Goal: Task Accomplishment & Management: Complete application form

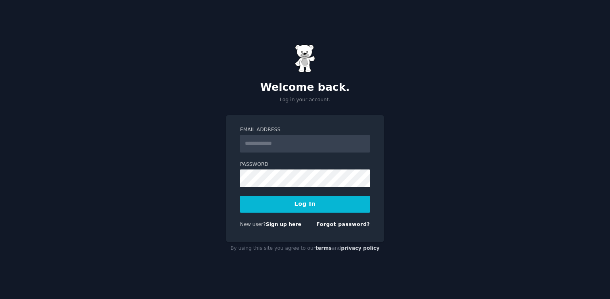
click at [317, 143] on input "Email Address" at bounding box center [305, 144] width 130 height 18
type input "**********"
click at [240, 196] on button "Log In" at bounding box center [305, 204] width 130 height 17
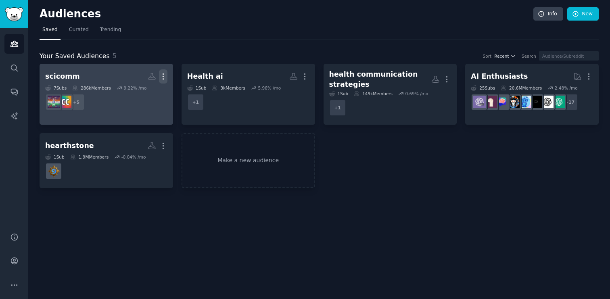
click at [164, 77] on icon "button" at bounding box center [163, 76] width 8 height 8
click at [144, 92] on p "Delete" at bounding box center [141, 93] width 19 height 8
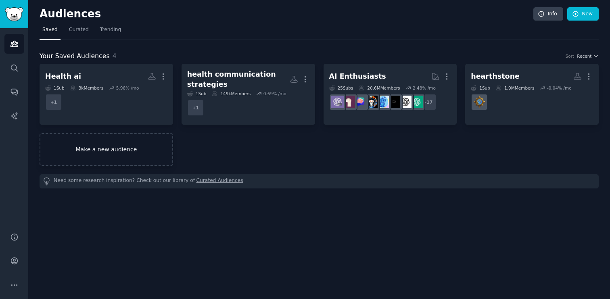
click at [104, 151] on link "Make a new audience" at bounding box center [107, 149] width 134 height 33
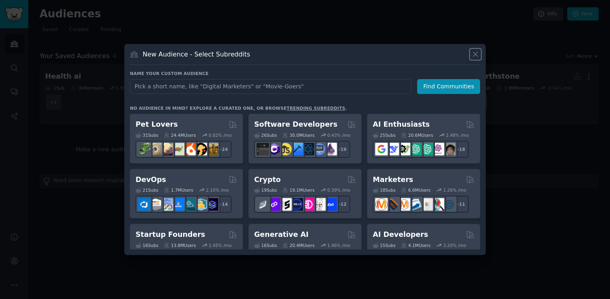
click at [475, 55] on icon at bounding box center [476, 54] width 4 height 4
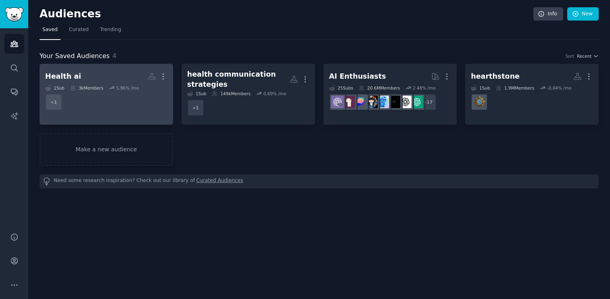
click at [131, 110] on dd "+ 1" at bounding box center [106, 102] width 122 height 23
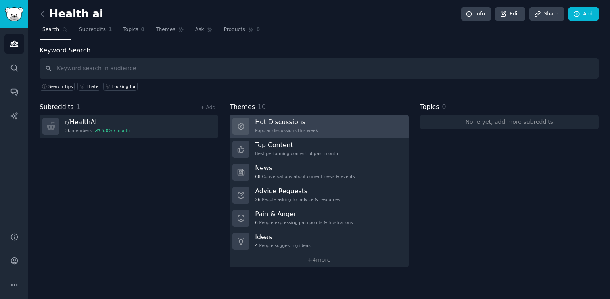
click at [324, 127] on link "Hot Discussions Popular discussions this week" at bounding box center [319, 126] width 179 height 23
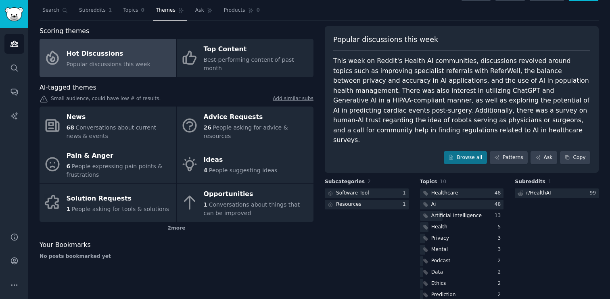
scroll to position [23, 0]
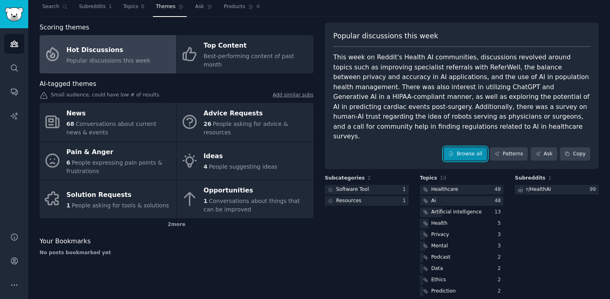
click at [460, 147] on link "Browse all" at bounding box center [465, 154] width 43 height 14
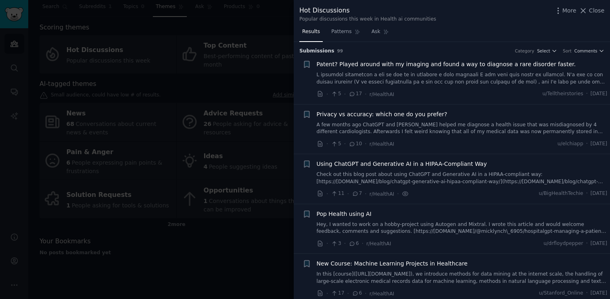
click at [267, 239] on div at bounding box center [305, 149] width 610 height 299
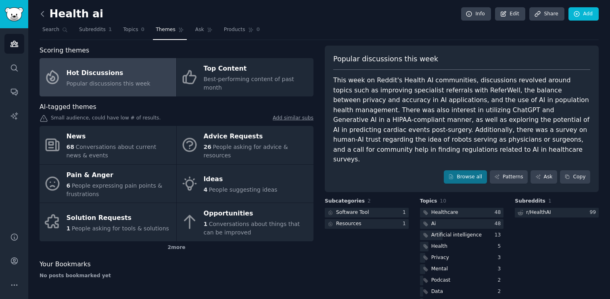
click at [42, 16] on icon at bounding box center [42, 14] width 8 height 8
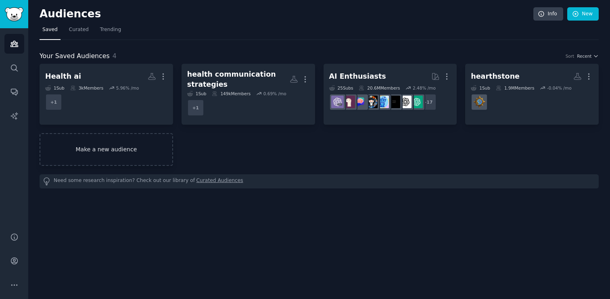
click at [126, 154] on link "Make a new audience" at bounding box center [107, 149] width 134 height 33
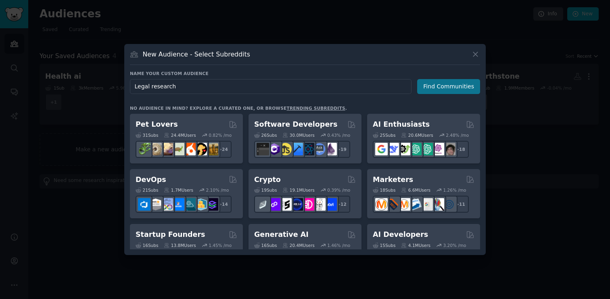
type input "Legal research"
click at [454, 88] on button "Find Communities" at bounding box center [448, 86] width 63 height 15
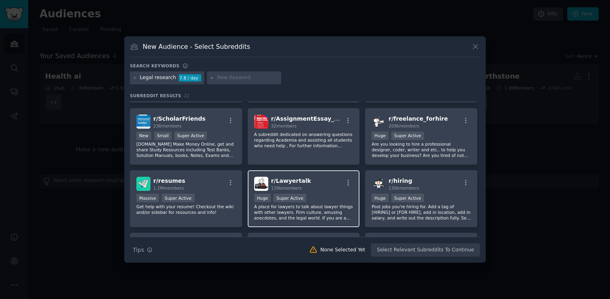
scroll to position [248, 0]
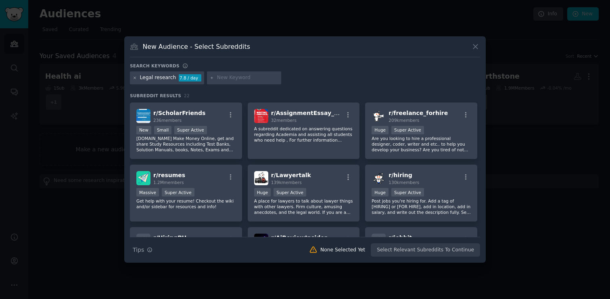
click at [135, 80] on icon at bounding box center [135, 78] width 4 height 4
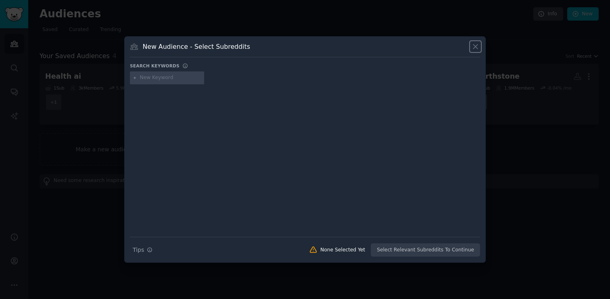
click at [474, 49] on icon at bounding box center [476, 46] width 8 height 8
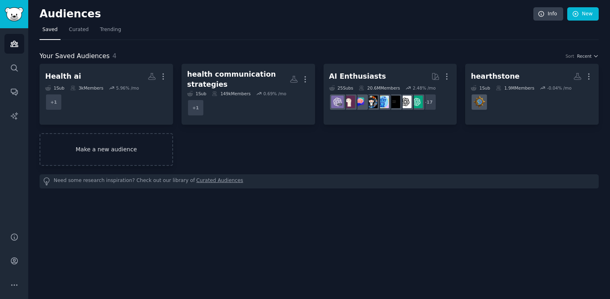
click at [109, 146] on link "Make a new audience" at bounding box center [107, 149] width 134 height 33
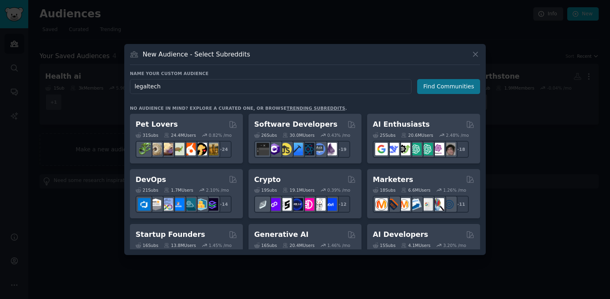
type input "legaltech"
click at [447, 86] on button "Find Communities" at bounding box center [448, 86] width 63 height 15
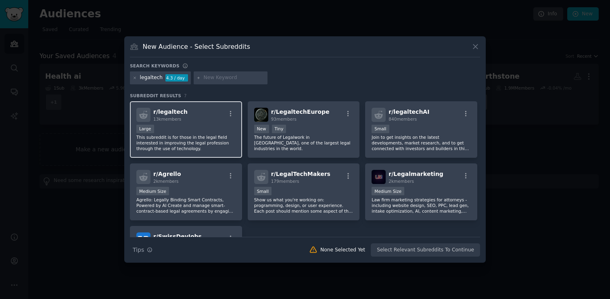
click at [211, 130] on div "Large" at bounding box center [185, 130] width 99 height 10
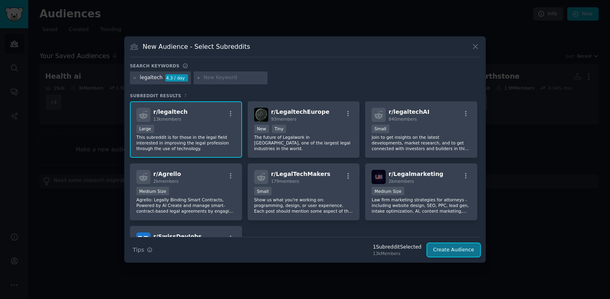
click at [455, 250] on button "Create Audience" at bounding box center [454, 250] width 53 height 14
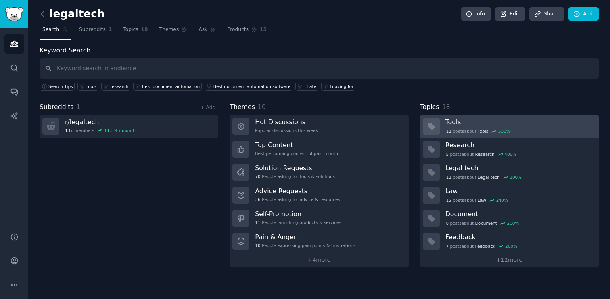
click at [491, 126] on h3 "Tools" at bounding box center [520, 122] width 148 height 8
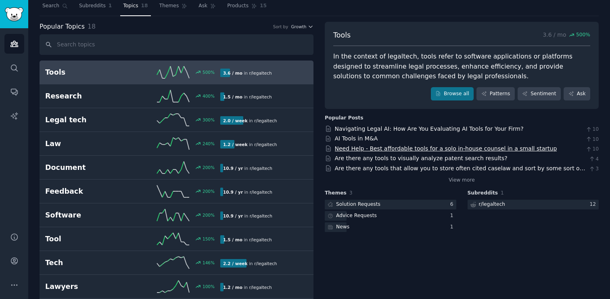
scroll to position [31, 0]
